Goal: Transaction & Acquisition: Book appointment/travel/reservation

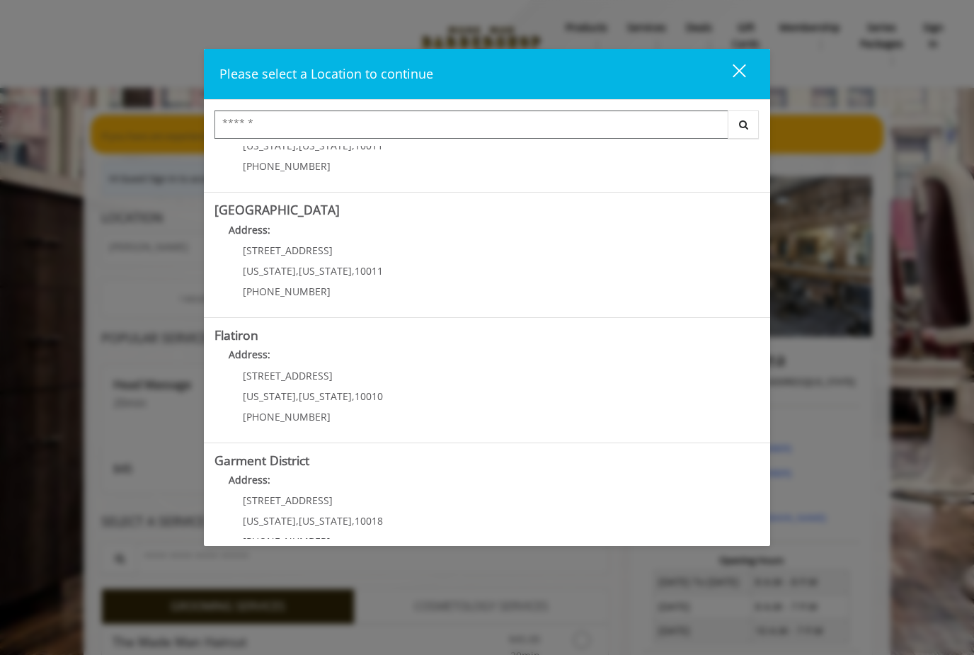
scroll to position [203, 0]
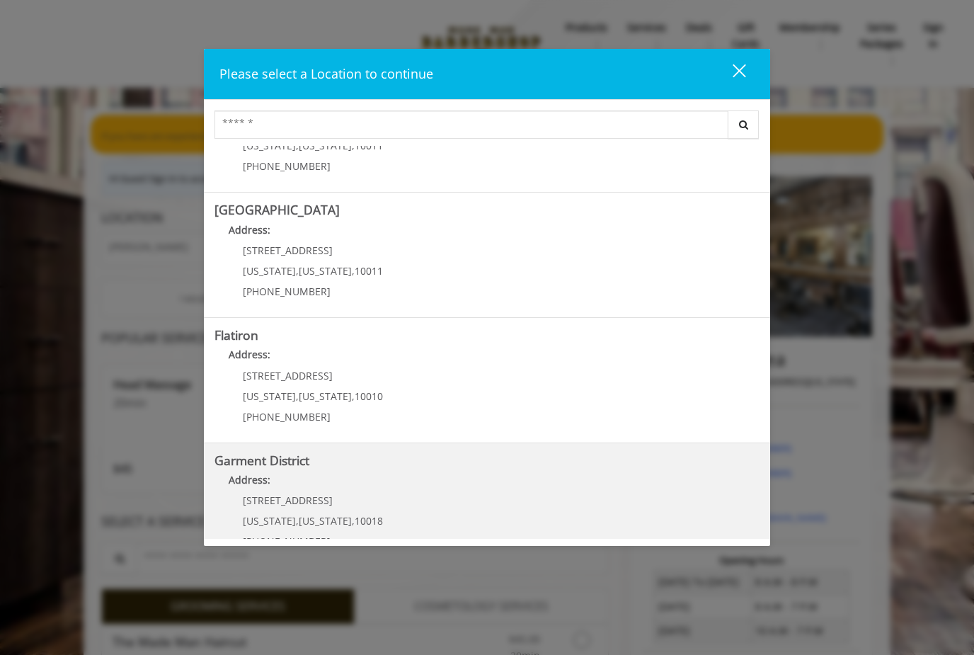
click at [445, 492] on District "Address:" at bounding box center [486, 483] width 545 height 23
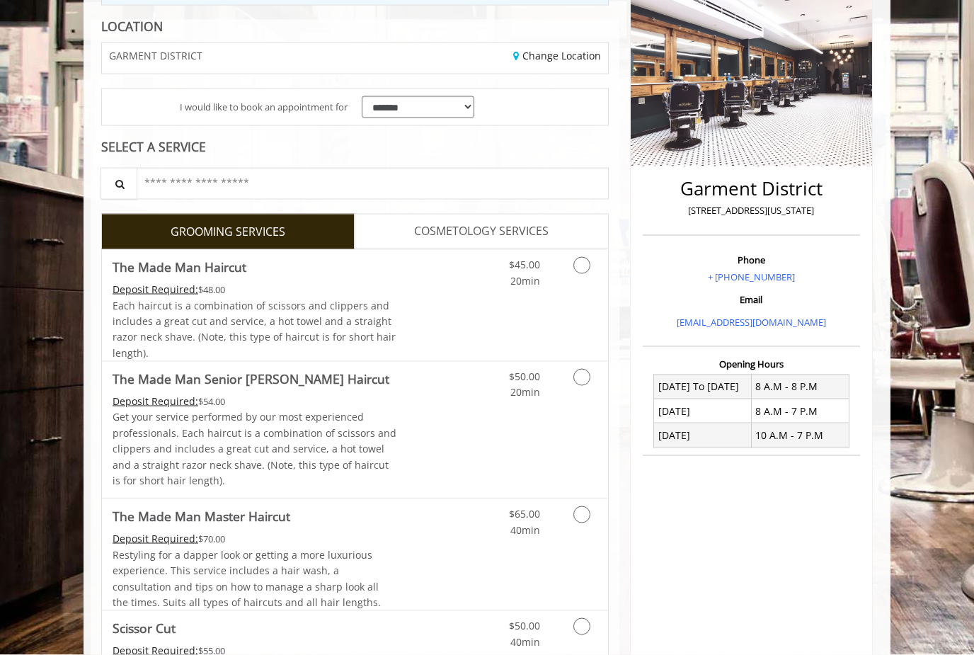
scroll to position [194, 0]
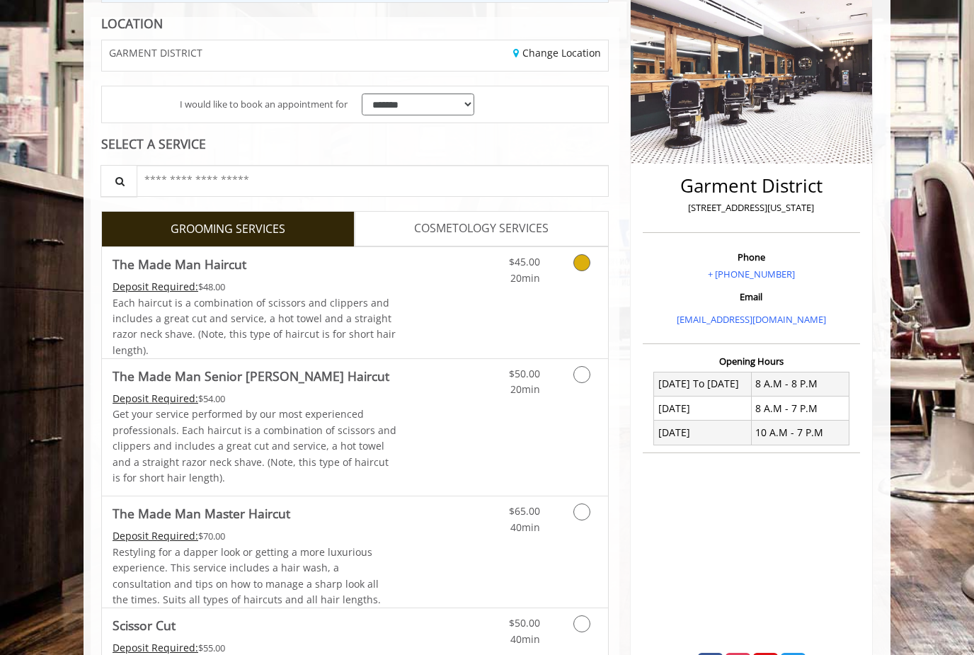
click at [584, 269] on link "Grooming services" at bounding box center [579, 266] width 36 height 39
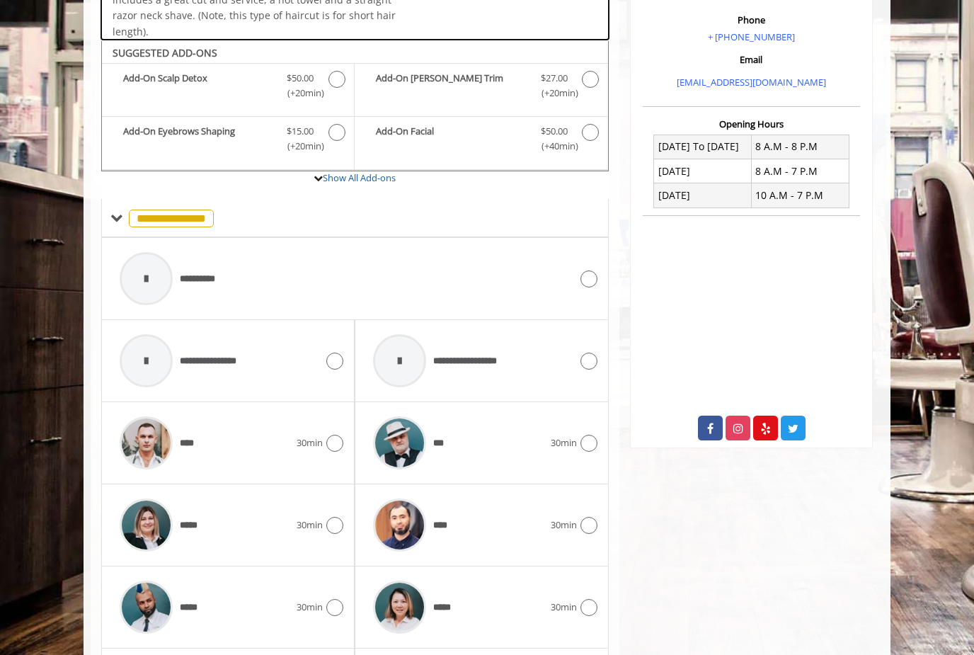
scroll to position [467, 0]
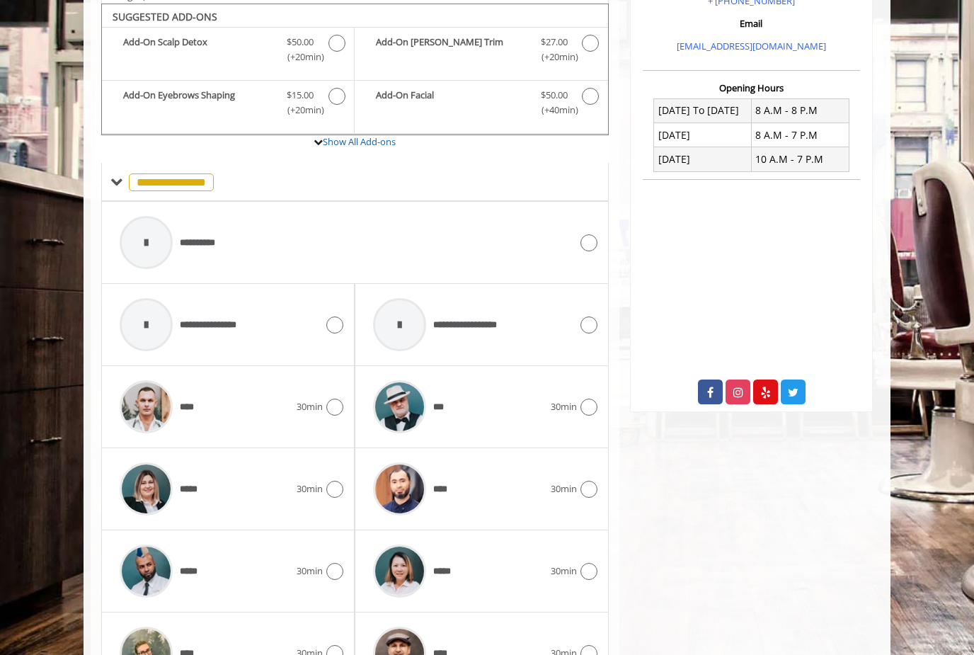
click at [134, 323] on div at bounding box center [146, 324] width 53 height 53
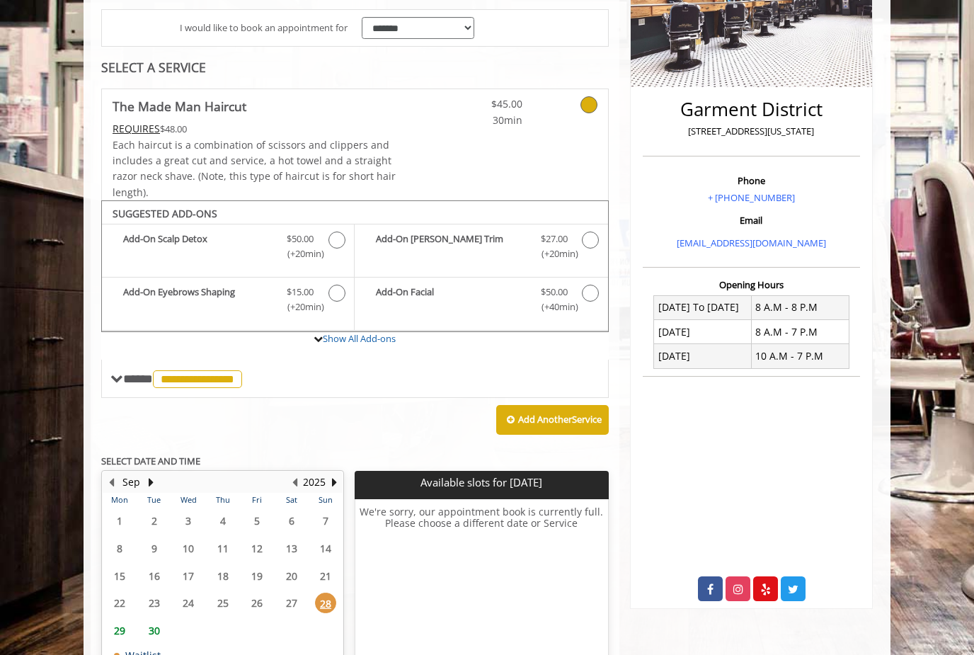
scroll to position [323, 0]
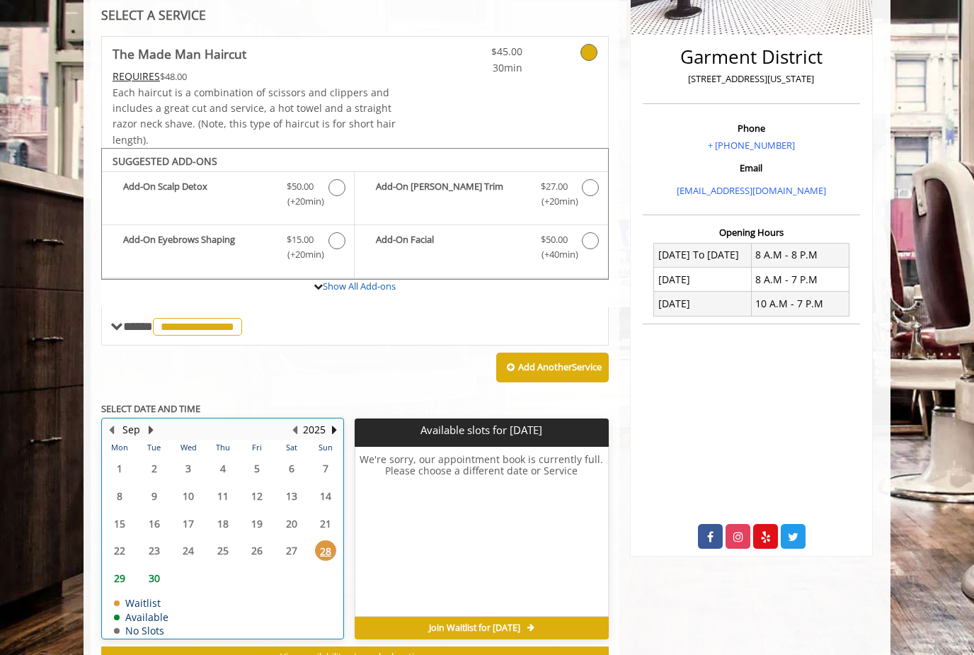
click at [154, 422] on button "Next Month" at bounding box center [150, 430] width 11 height 16
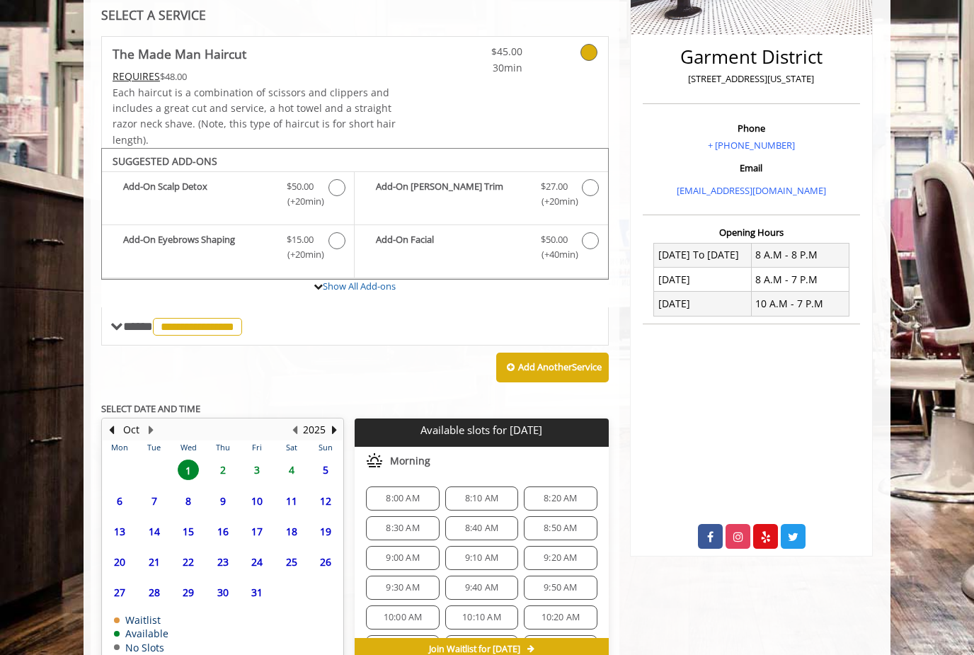
click at [292, 466] on span "4" at bounding box center [291, 469] width 21 height 21
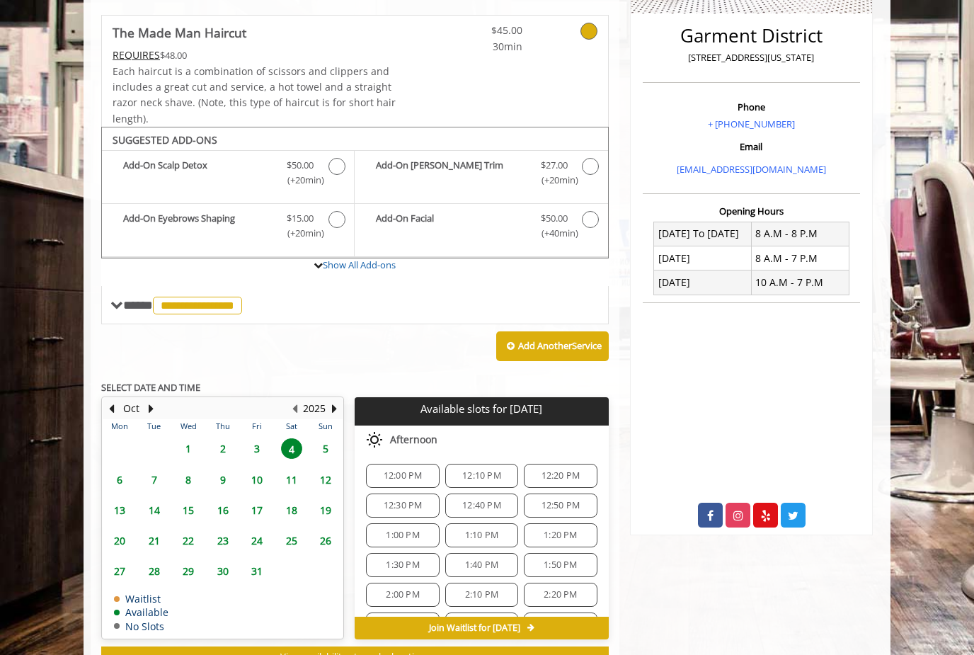
scroll to position [285, 0]
click at [402, 588] on span "2:00 PM" at bounding box center [402, 593] width 33 height 11
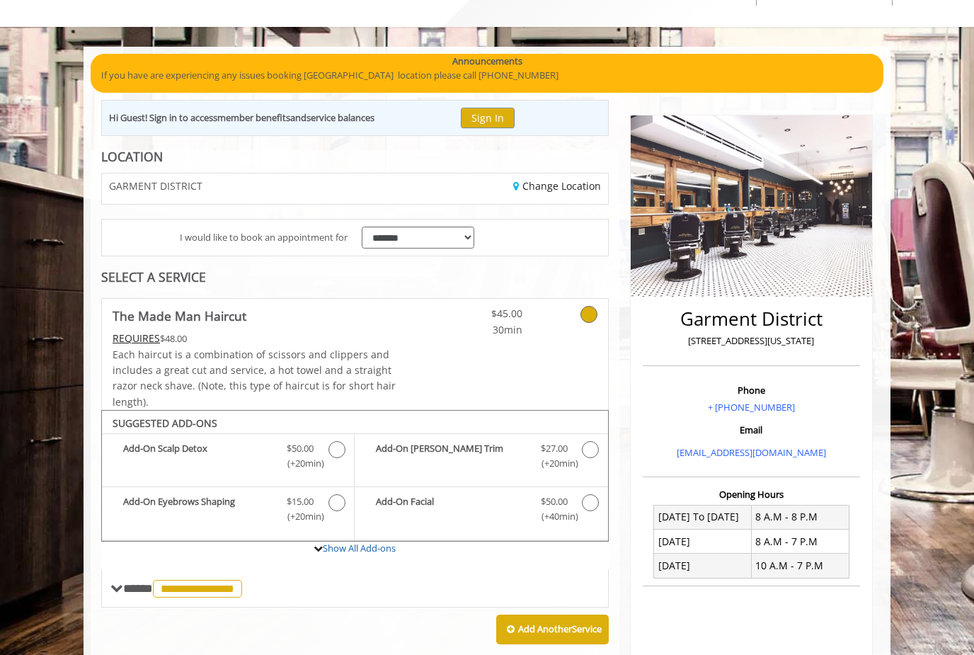
scroll to position [0, 0]
